Goal: Find specific page/section: Find specific page/section

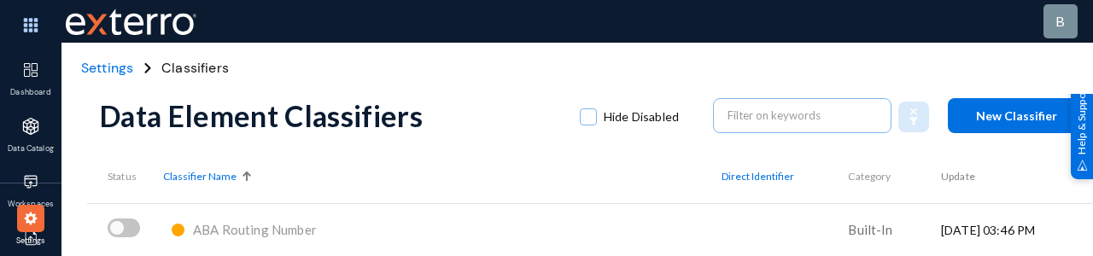
click at [111, 67] on span "Settings" at bounding box center [107, 68] width 52 height 18
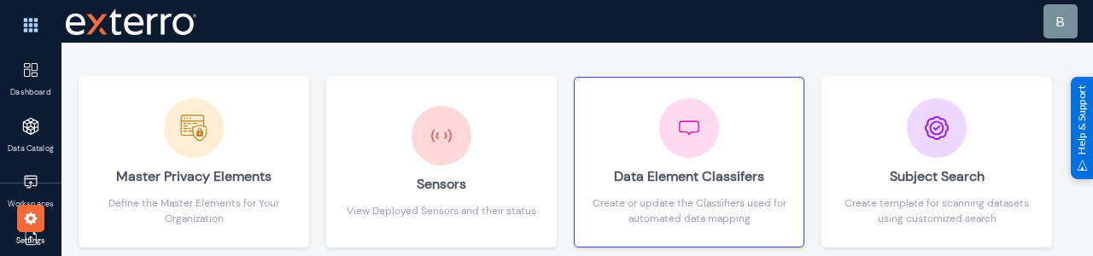
click at [690, 183] on div "Data Element Classifers" at bounding box center [689, 177] width 195 height 38
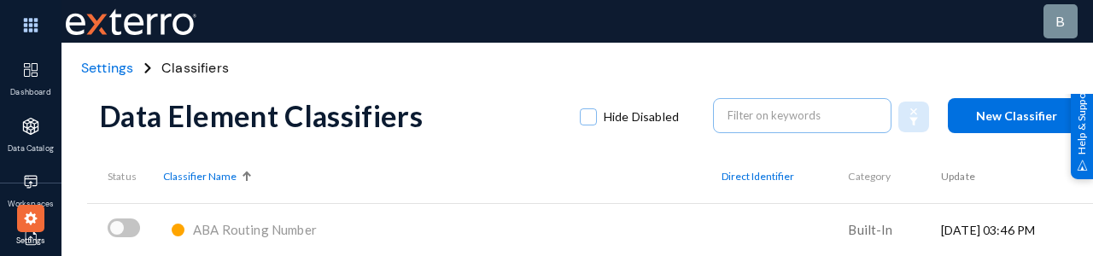
click at [105, 73] on span "Settings" at bounding box center [107, 68] width 52 height 18
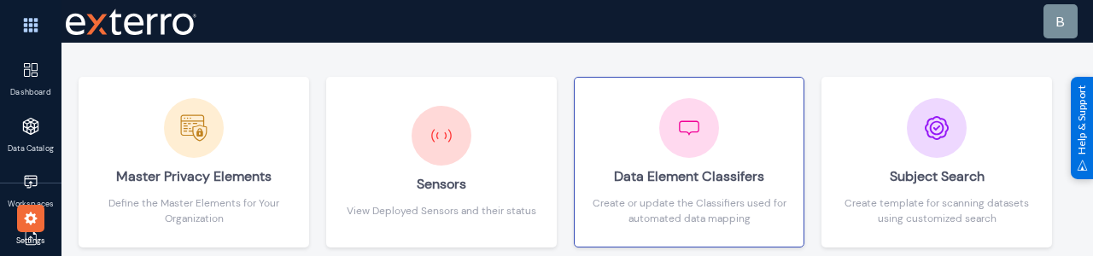
click at [688, 160] on div "Data Element Classifers" at bounding box center [689, 177] width 195 height 38
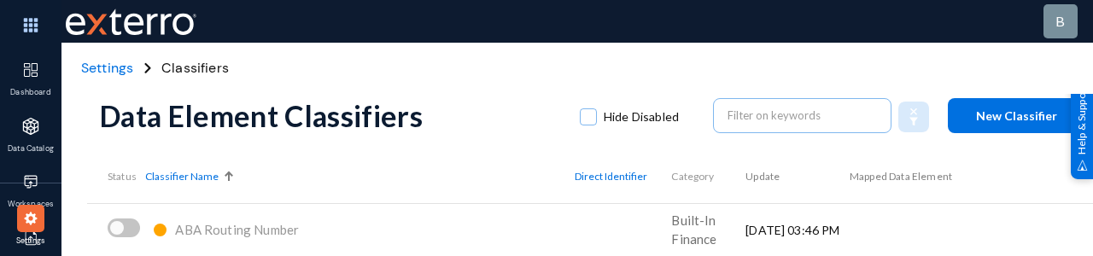
click at [109, 67] on span "Settings" at bounding box center [107, 68] width 52 height 18
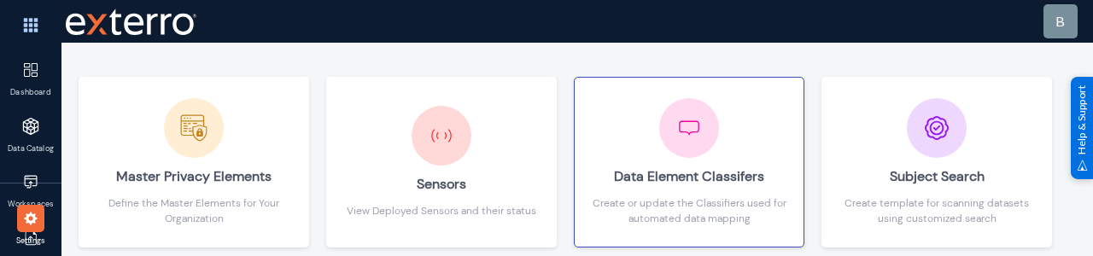
click at [674, 163] on div "Data Element Classifers" at bounding box center [689, 177] width 195 height 38
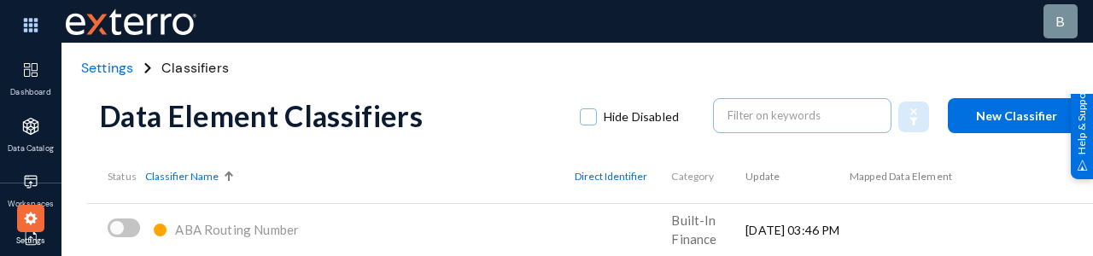
click at [100, 64] on span "Settings" at bounding box center [107, 68] width 52 height 18
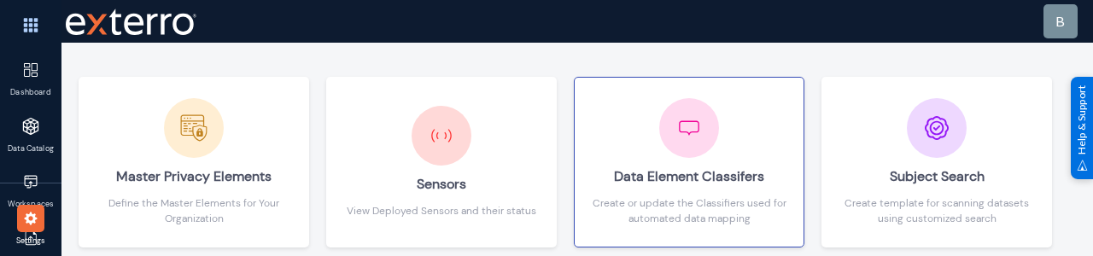
click at [638, 187] on div "Data Element Classifers" at bounding box center [689, 177] width 195 height 38
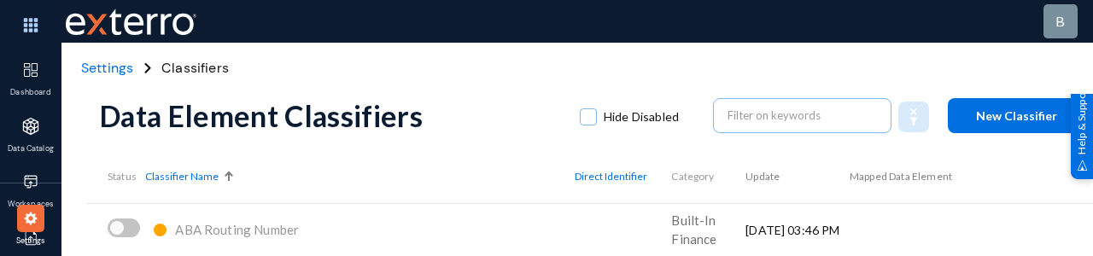
click at [85, 63] on span "Settings" at bounding box center [107, 68] width 52 height 18
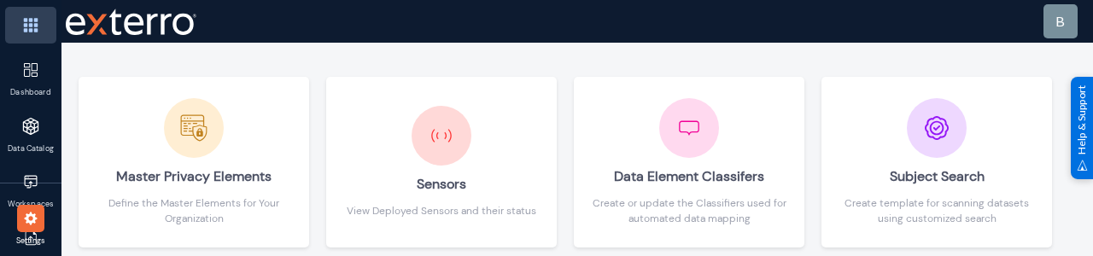
click at [31, 26] on img at bounding box center [30, 25] width 51 height 37
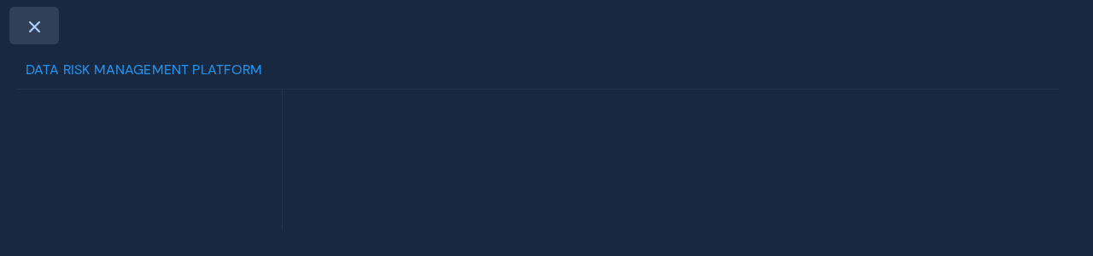
click at [34, 26] on span at bounding box center [33, 27] width 15 height 14
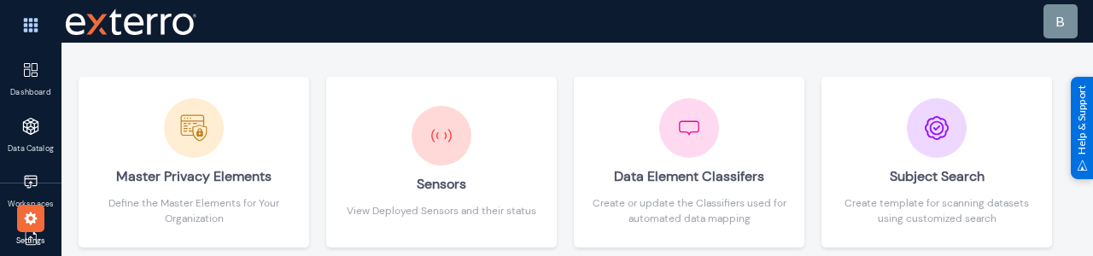
drag, startPoint x: 704, startPoint y: 170, endPoint x: 574, endPoint y: 252, distance: 153.5
click at [704, 170] on div "Data Element Classifers" at bounding box center [689, 177] width 195 height 38
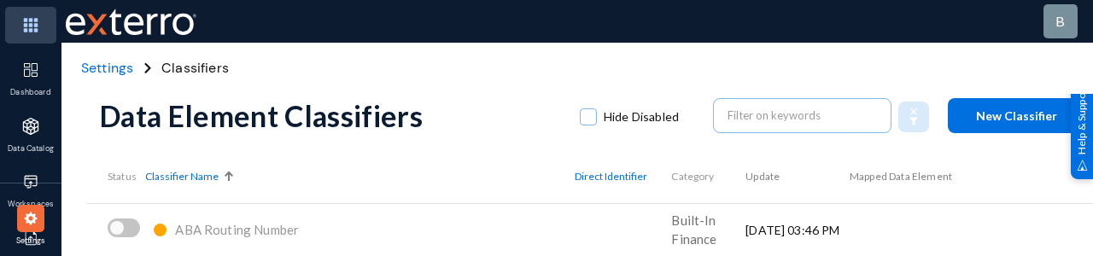
click at [26, 26] on img at bounding box center [30, 25] width 51 height 37
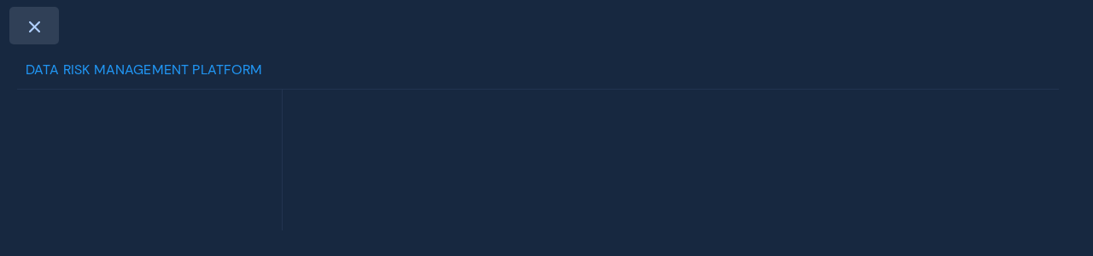
click at [36, 29] on span at bounding box center [33, 27] width 15 height 14
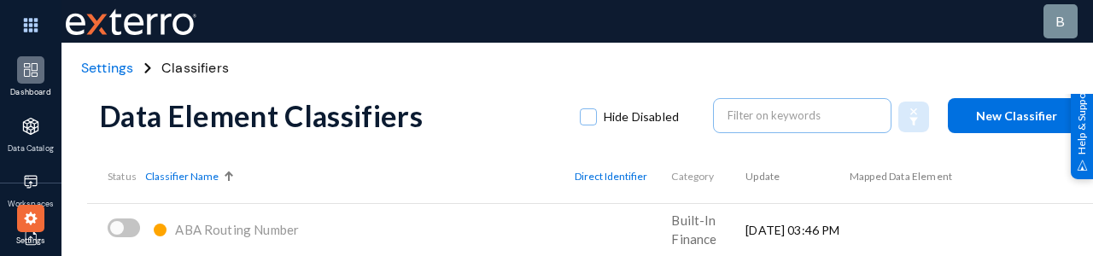
click at [35, 67] on img at bounding box center [30, 69] width 17 height 17
